Goal: Find specific page/section: Find specific page/section

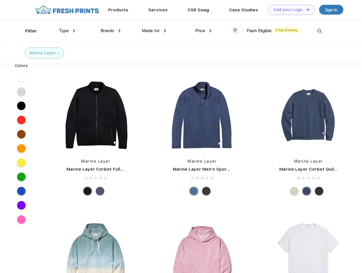
click at [289, 10] on link "Add your Logo Design Tool" at bounding box center [291, 10] width 47 height 10
click at [0, 0] on div "Design Tool" at bounding box center [0, 0] width 0 height 0
click at [305, 9] on link "Add your Logo Design Tool" at bounding box center [291, 10] width 47 height 10
click at [27, 31] on div "Filter" at bounding box center [31, 31] width 12 height 7
click at [67, 31] on span "Type" at bounding box center [64, 30] width 10 height 5
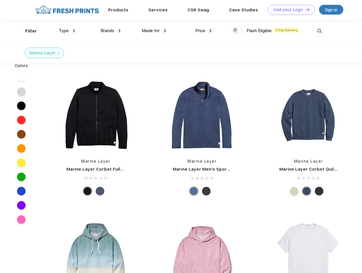
click at [110, 31] on span "Brands" at bounding box center [107, 30] width 14 height 5
click at [154, 31] on span "Made for" at bounding box center [151, 30] width 18 height 5
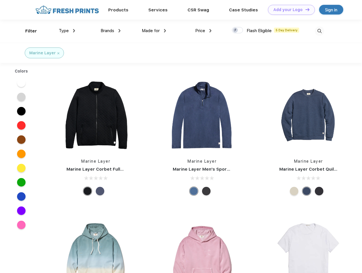
click at [203, 31] on span "Price" at bounding box center [200, 30] width 10 height 5
click at [237, 30] on div at bounding box center [237, 30] width 11 height 6
click at [235, 30] on input "checkbox" at bounding box center [234, 29] width 4 height 4
click at [319, 31] on img at bounding box center [319, 30] width 9 height 9
